Goal: Transaction & Acquisition: Purchase product/service

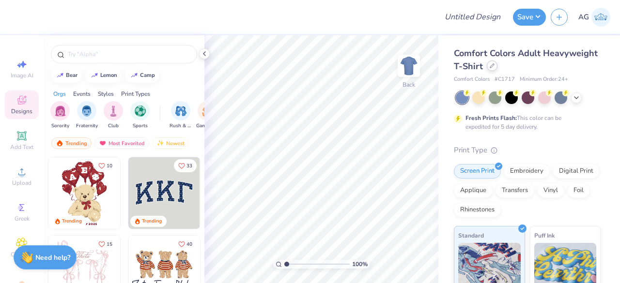
click at [495, 65] on icon at bounding box center [492, 65] width 5 height 5
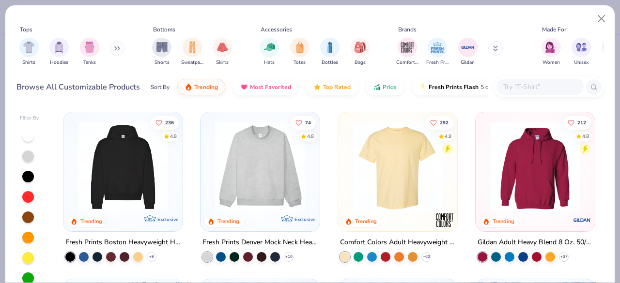
click at [518, 92] on input "text" at bounding box center [539, 86] width 75 height 11
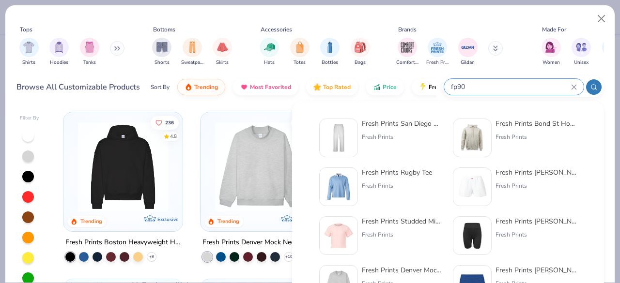
type input "fp90"
click at [412, 141] on div "Fresh Prints San Diego Open Heavyweight Sweatpants Fresh Prints" at bounding box center [402, 138] width 81 height 39
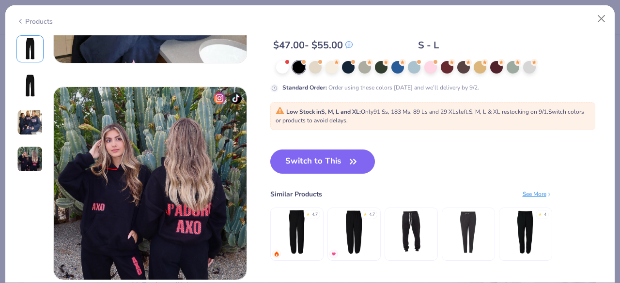
scroll to position [581, 0]
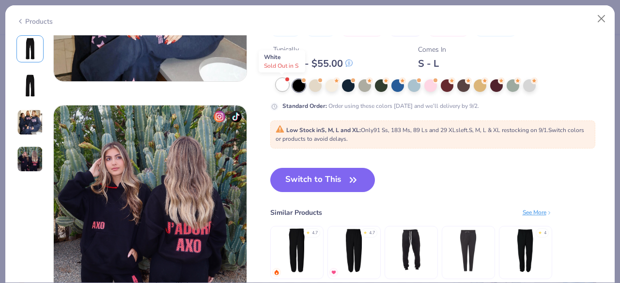
click at [283, 90] on div at bounding box center [282, 84] width 13 height 13
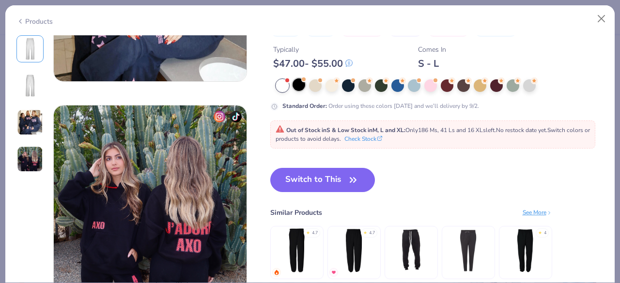
click at [295, 85] on div at bounding box center [299, 84] width 13 height 13
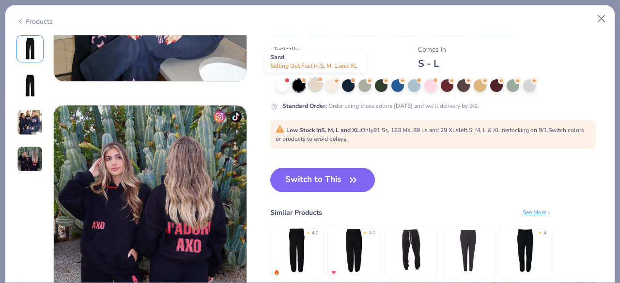
click at [316, 84] on div at bounding box center [315, 84] width 13 height 13
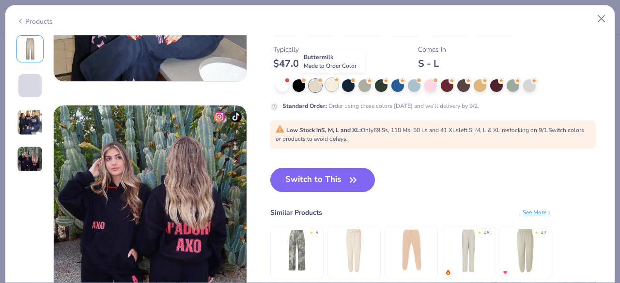
click at [332, 81] on div at bounding box center [332, 84] width 13 height 13
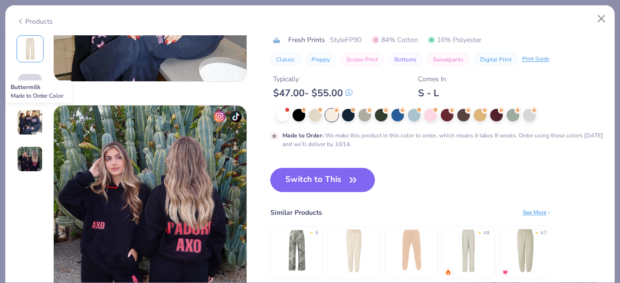
click at [332, 115] on div at bounding box center [332, 115] width 13 height 13
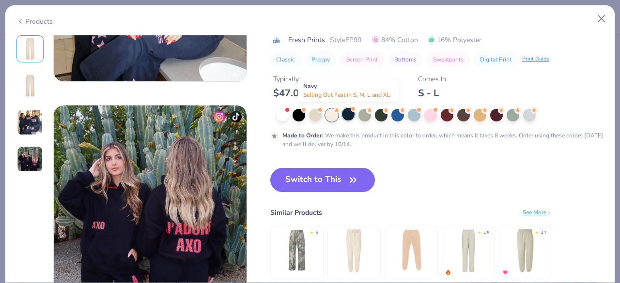
click at [344, 114] on div at bounding box center [348, 114] width 13 height 13
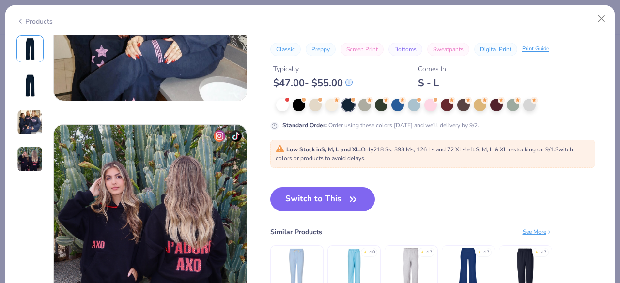
scroll to position [533, 0]
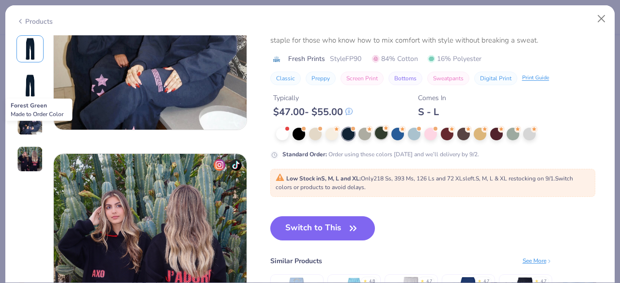
click at [381, 131] on div at bounding box center [381, 133] width 13 height 13
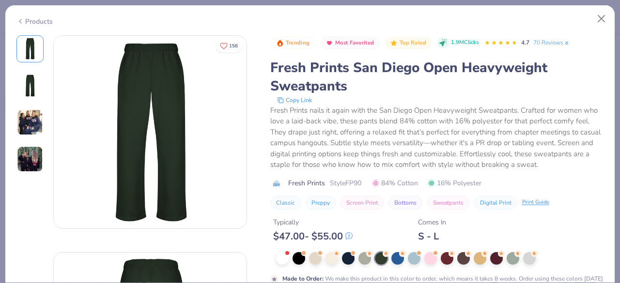
scroll to position [145, 0]
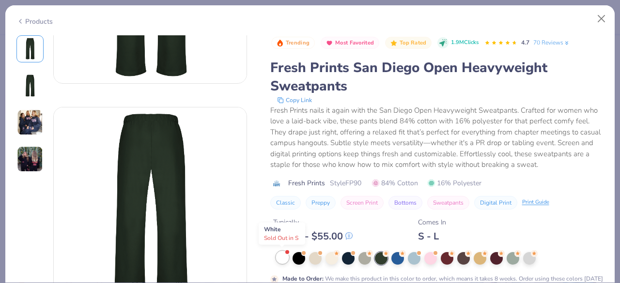
click at [285, 260] on div at bounding box center [282, 257] width 13 height 13
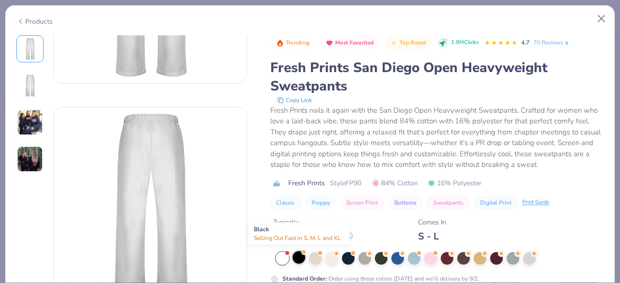
click at [301, 259] on div at bounding box center [299, 257] width 13 height 13
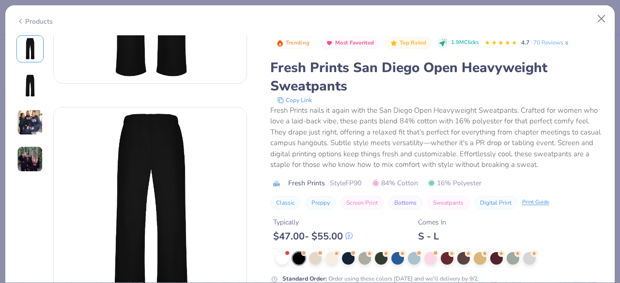
click at [300, 260] on div at bounding box center [299, 258] width 13 height 13
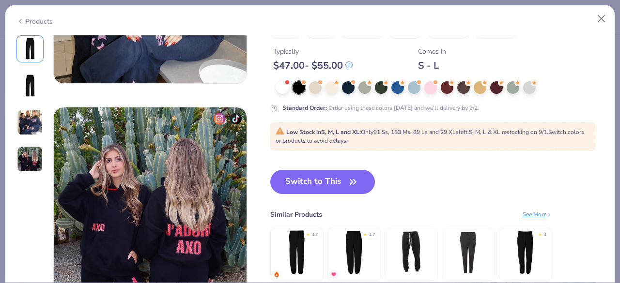
scroll to position [581, 0]
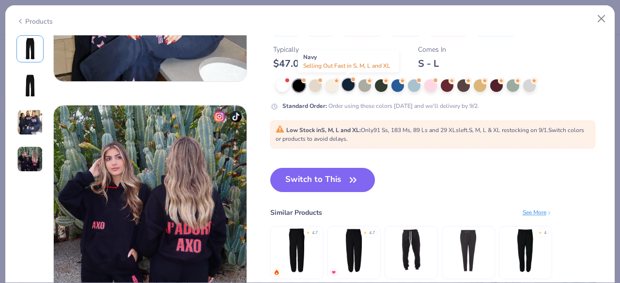
click at [348, 84] on div at bounding box center [348, 84] width 13 height 13
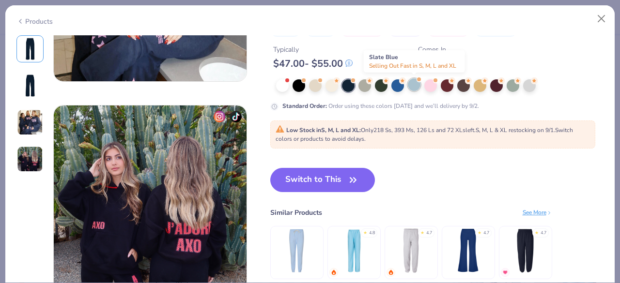
click at [409, 84] on div at bounding box center [414, 84] width 13 height 13
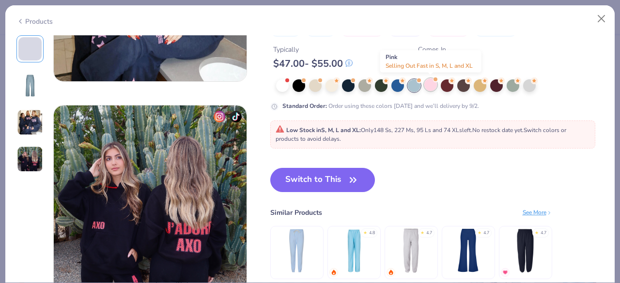
click at [429, 83] on div at bounding box center [430, 84] width 13 height 13
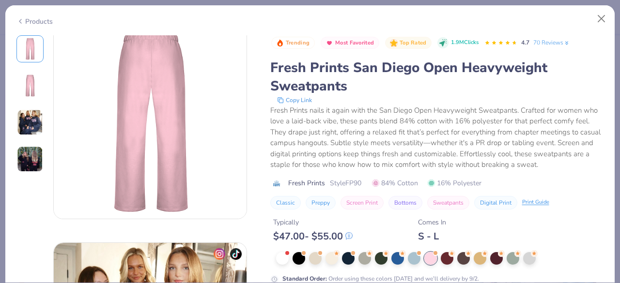
scroll to position [242, 0]
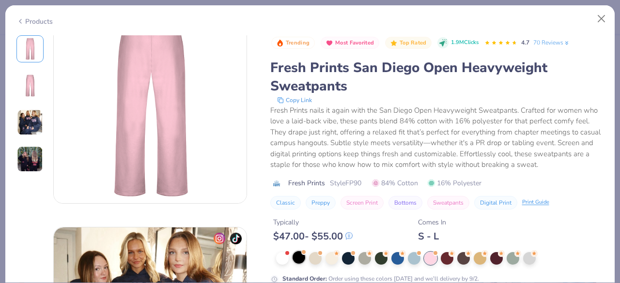
click at [298, 260] on div at bounding box center [299, 257] width 13 height 13
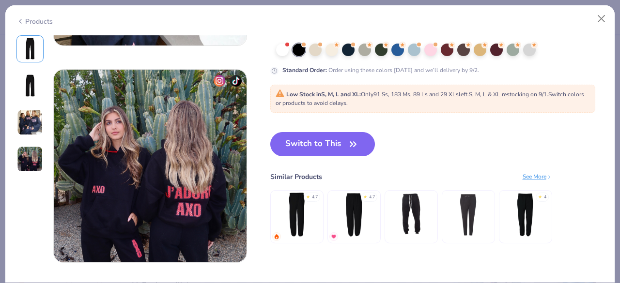
scroll to position [678, 0]
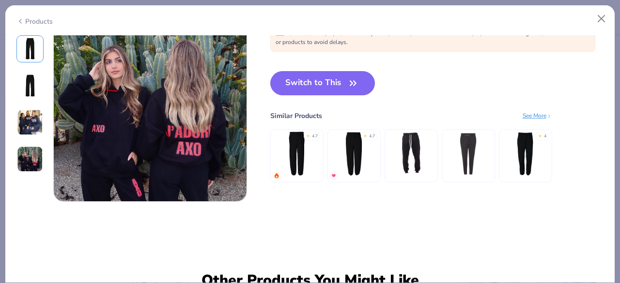
click at [308, 142] on img at bounding box center [297, 154] width 46 height 46
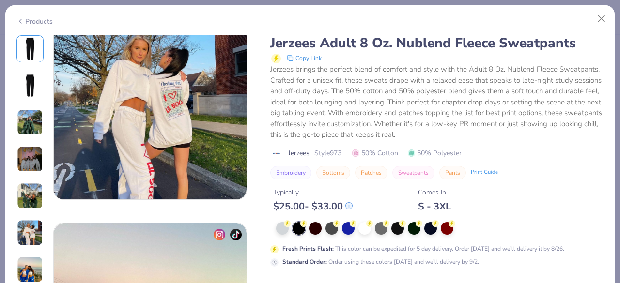
scroll to position [1357, 0]
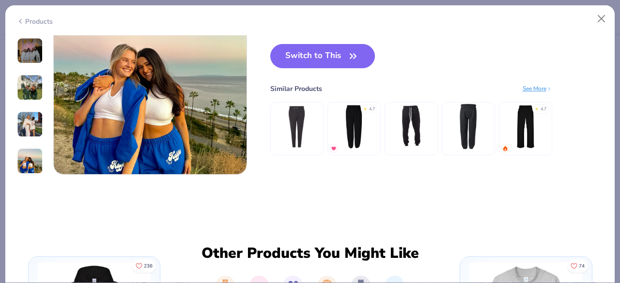
click at [515, 134] on img at bounding box center [525, 127] width 46 height 46
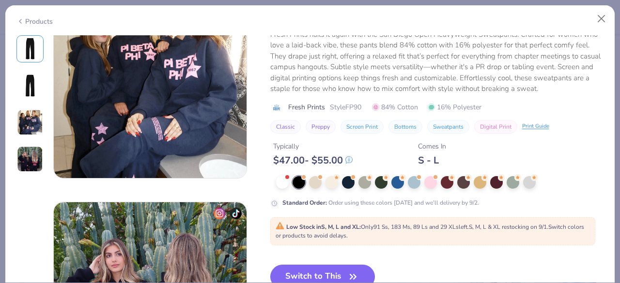
scroll to position [630, 0]
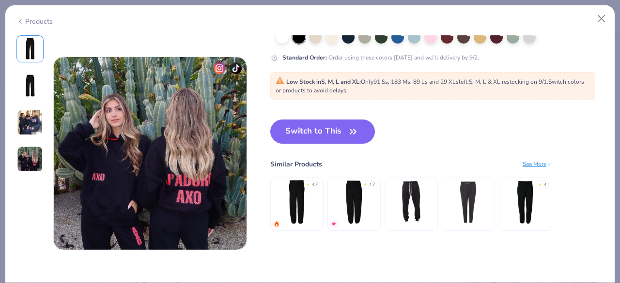
click at [532, 165] on div "See More" at bounding box center [538, 164] width 30 height 9
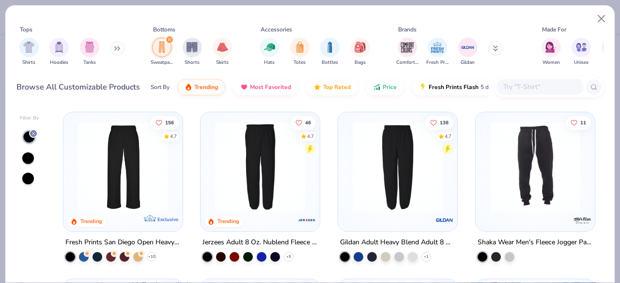
click at [144, 193] on img at bounding box center [123, 167] width 100 height 90
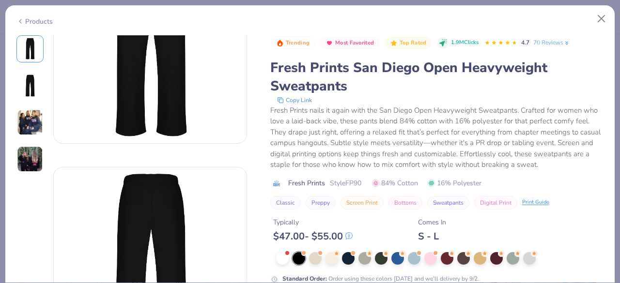
scroll to position [97, 0]
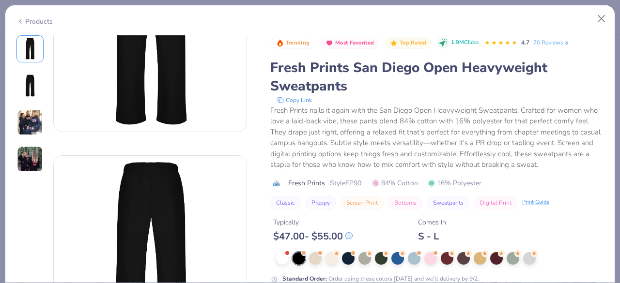
click at [294, 254] on div at bounding box center [299, 258] width 13 height 13
click at [316, 256] on div at bounding box center [315, 257] width 13 height 13
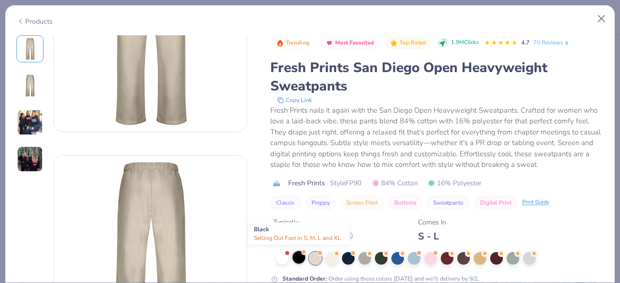
click at [294, 258] on div at bounding box center [299, 257] width 13 height 13
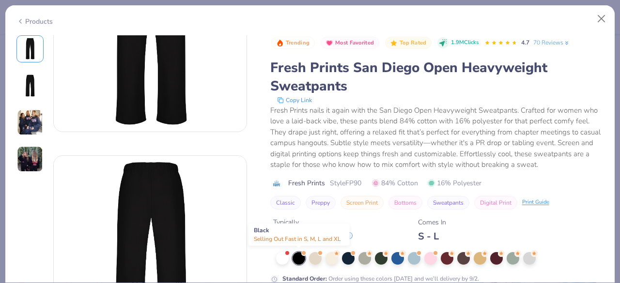
click at [299, 254] on div at bounding box center [299, 258] width 13 height 13
